Goal: Task Accomplishment & Management: Manage account settings

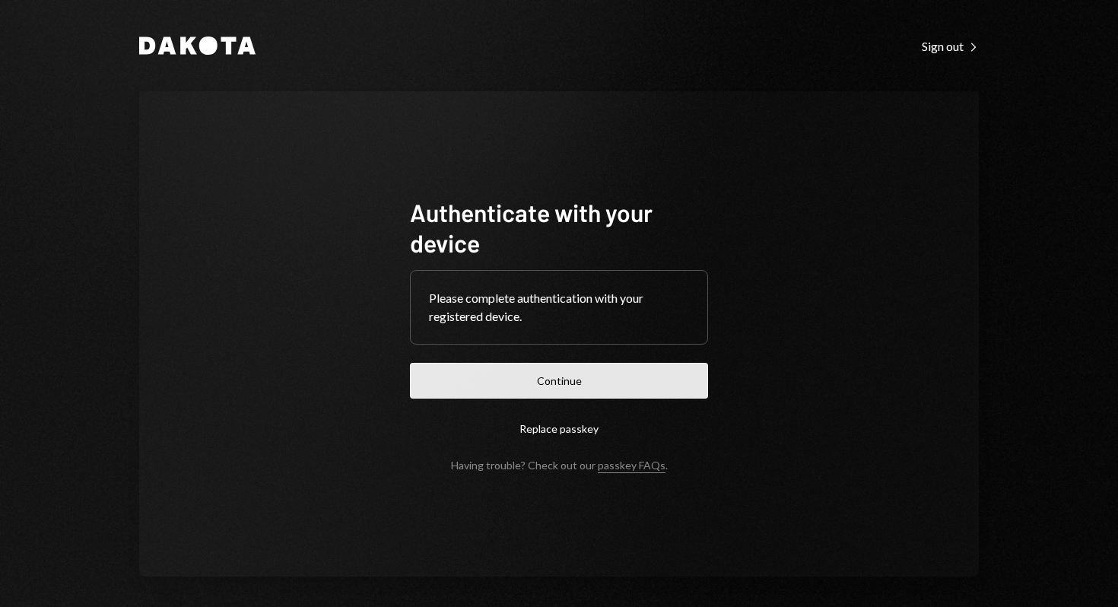
click at [628, 383] on button "Continue" at bounding box center [559, 381] width 298 height 36
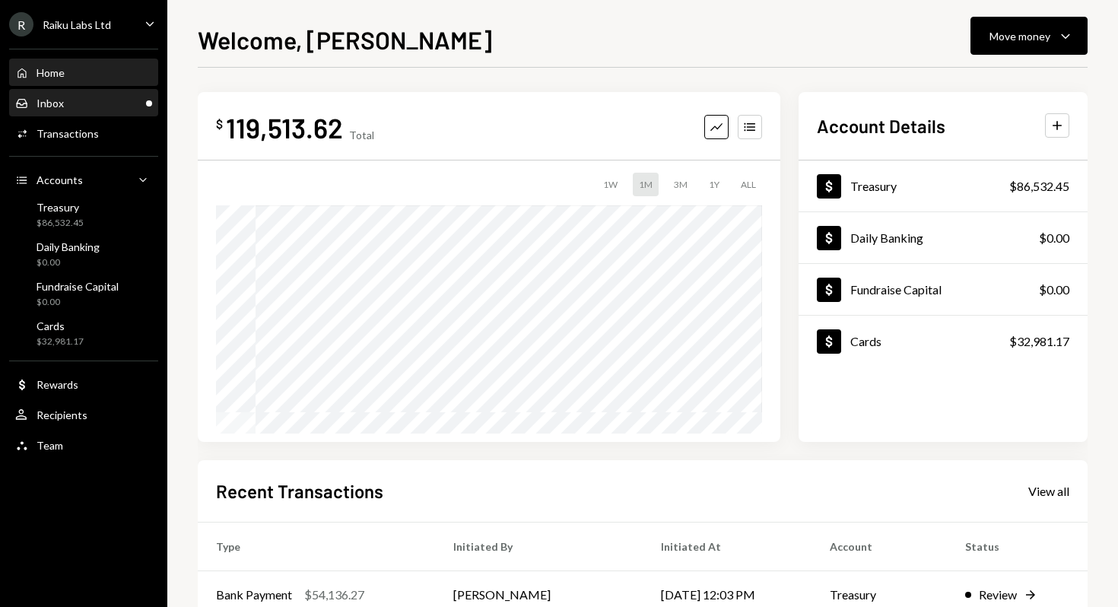
click at [84, 103] on div "Inbox Inbox" at bounding box center [83, 104] width 137 height 14
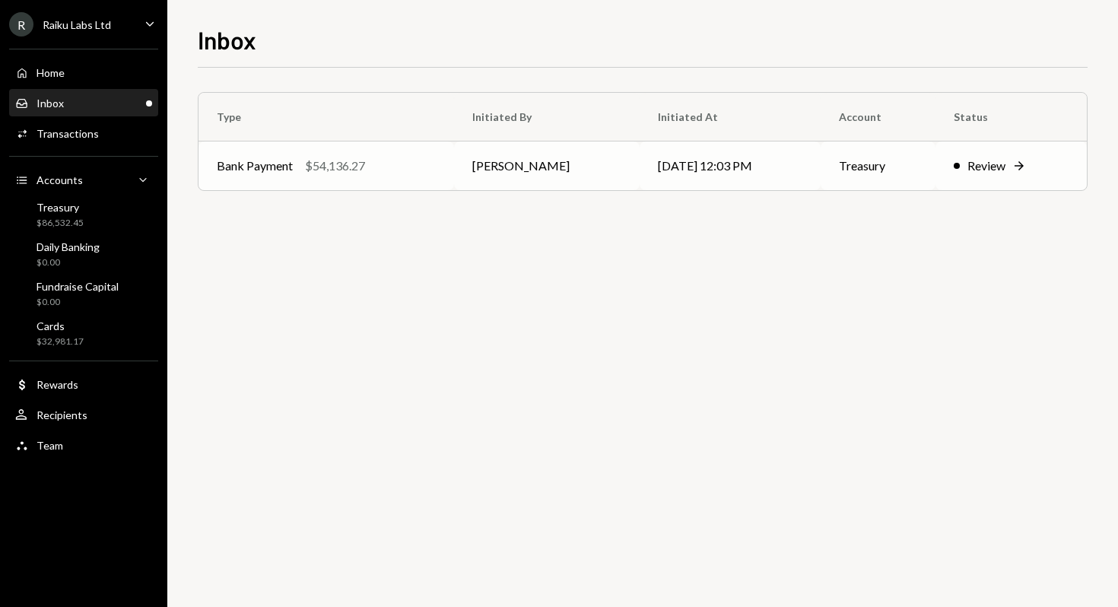
click at [669, 157] on td "[DATE] 12:03 PM" at bounding box center [730, 165] width 181 height 49
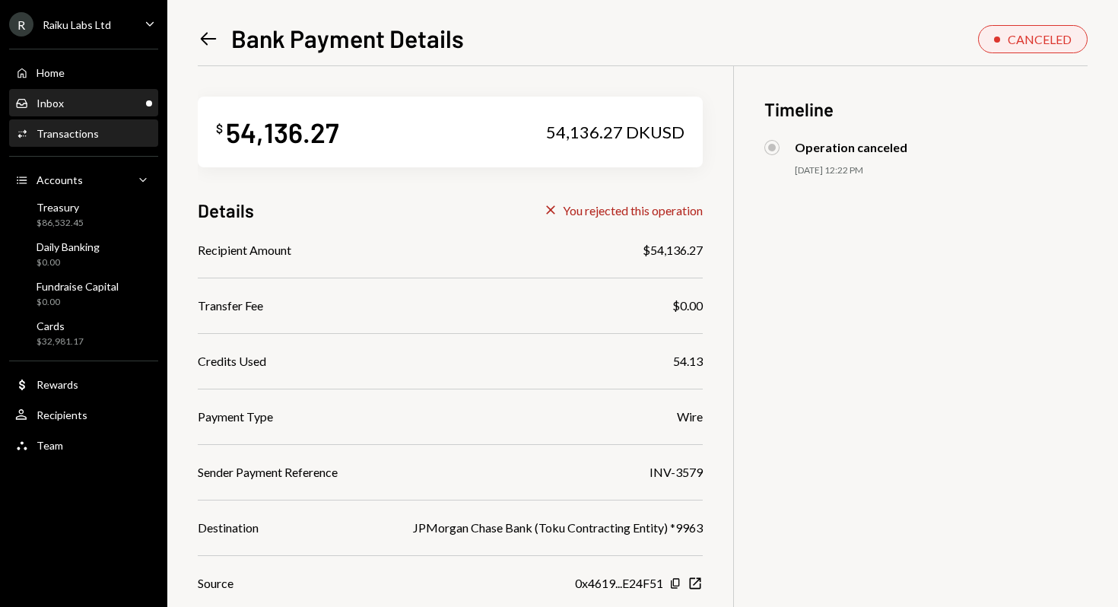
click at [80, 110] on div "Inbox Inbox" at bounding box center [83, 104] width 137 height 26
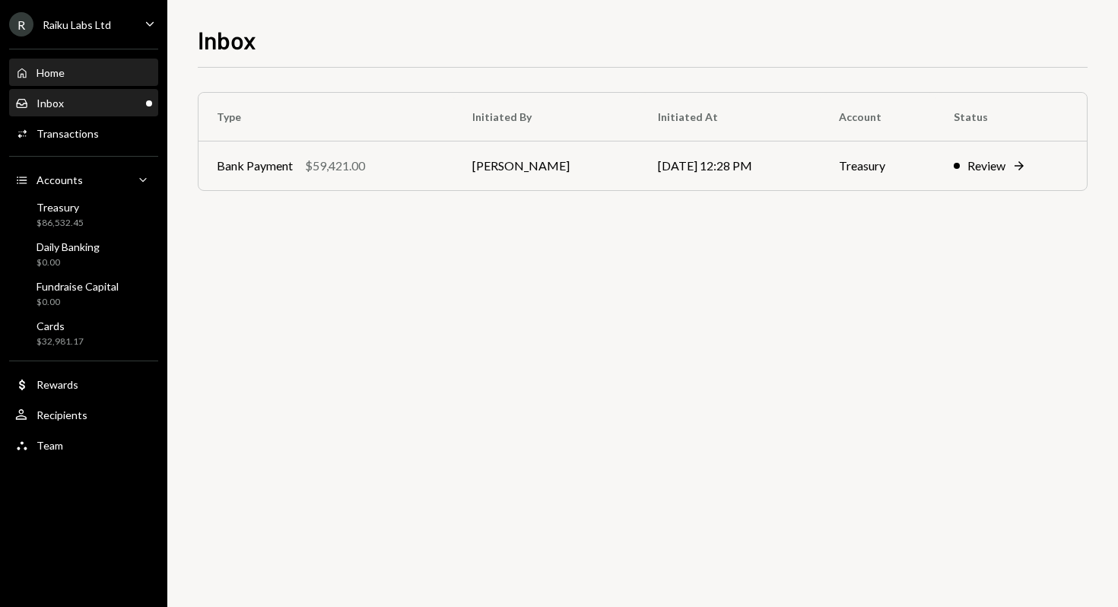
click at [72, 83] on div "Home Home" at bounding box center [83, 73] width 137 height 26
